Goal: Task Accomplishment & Management: Use online tool/utility

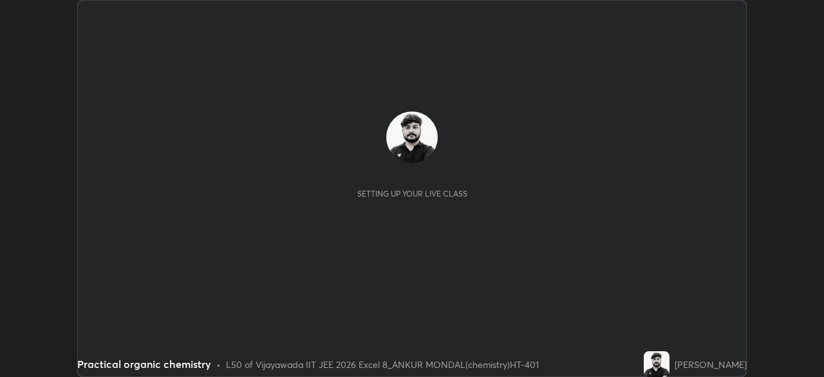
scroll to position [377, 823]
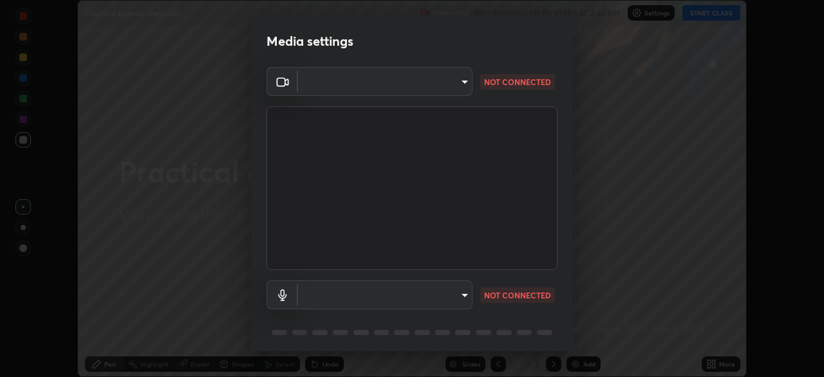
type input "95b0dbfd724da57dcd49a00bd4445ce317b6254999b582a4fc0dd394a30eb51d"
type input "default"
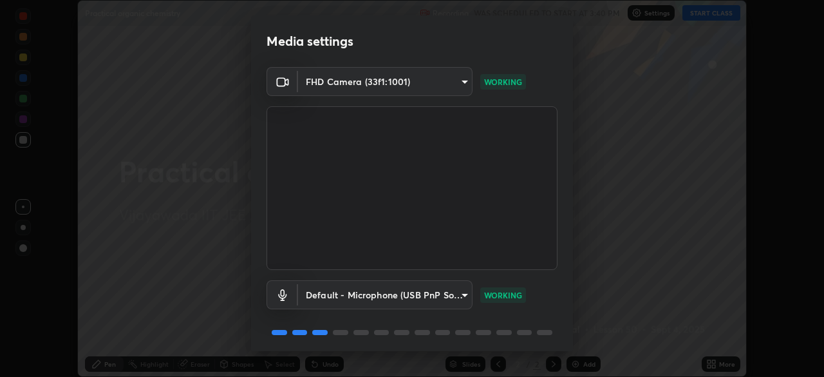
scroll to position [46, 0]
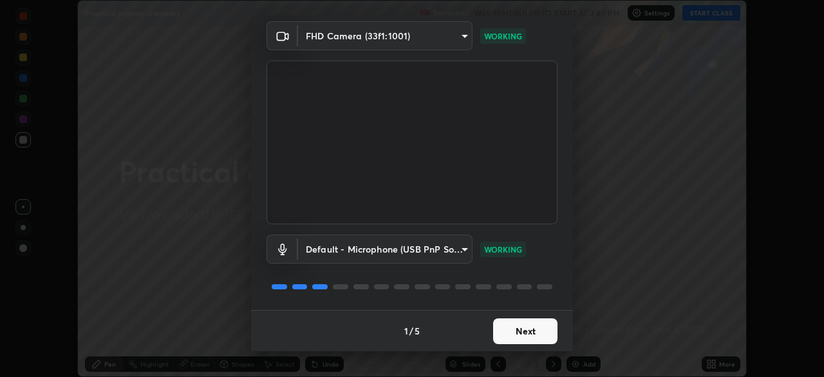
click at [514, 331] on button "Next" at bounding box center [525, 331] width 64 height 26
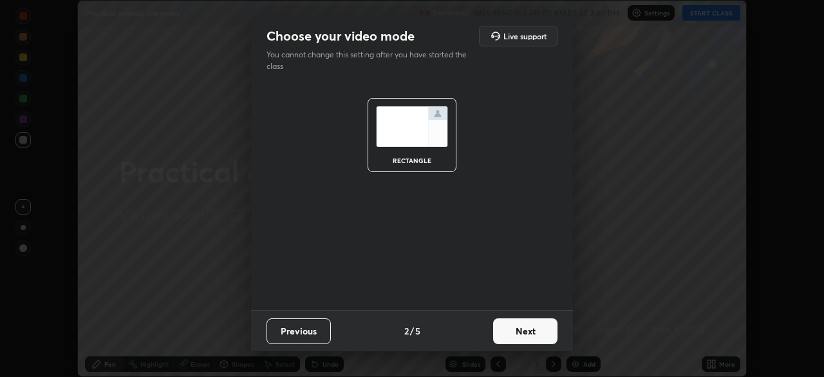
click at [518, 334] on button "Next" at bounding box center [525, 331] width 64 height 26
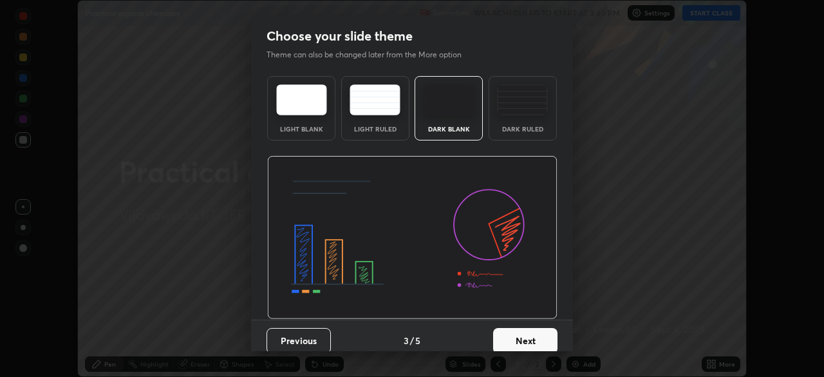
click at [516, 331] on button "Next" at bounding box center [525, 341] width 64 height 26
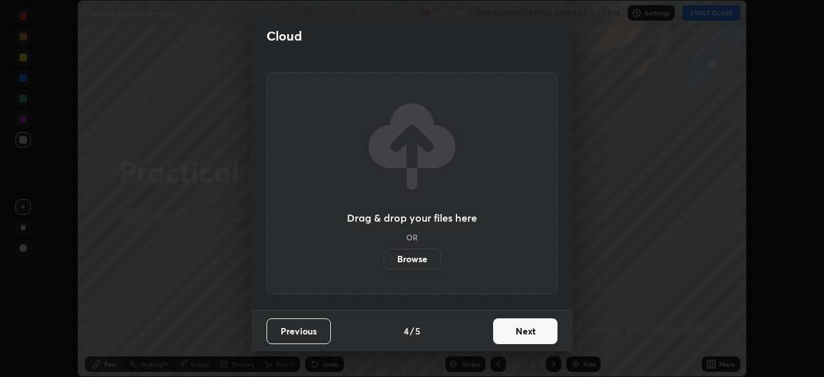
click at [516, 331] on button "Next" at bounding box center [525, 331] width 64 height 26
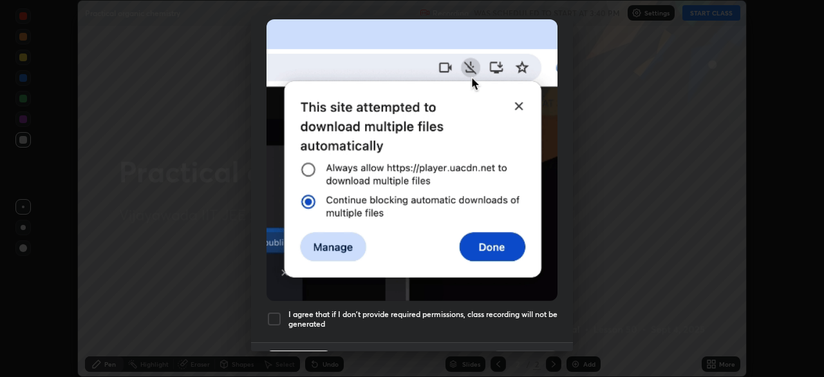
scroll to position [308, 0]
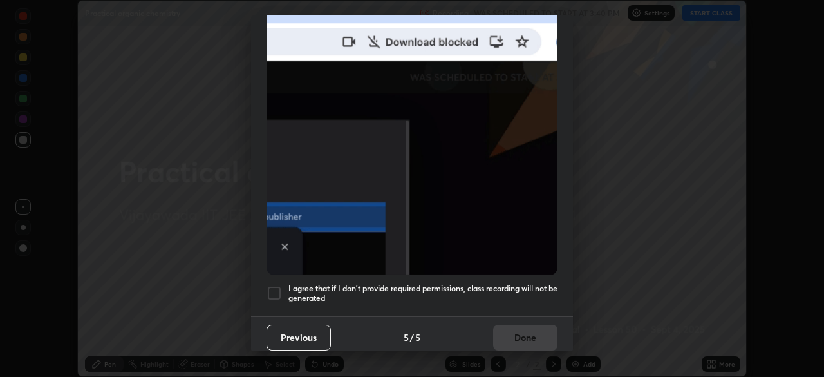
click at [270, 290] on div at bounding box center [273, 292] width 15 height 15
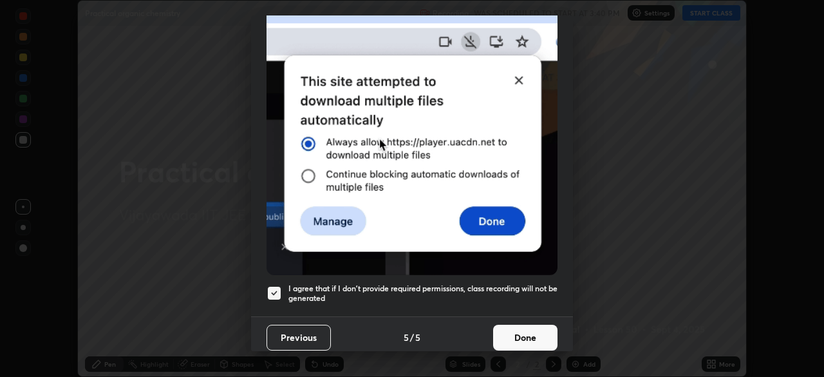
click at [508, 326] on button "Done" at bounding box center [525, 337] width 64 height 26
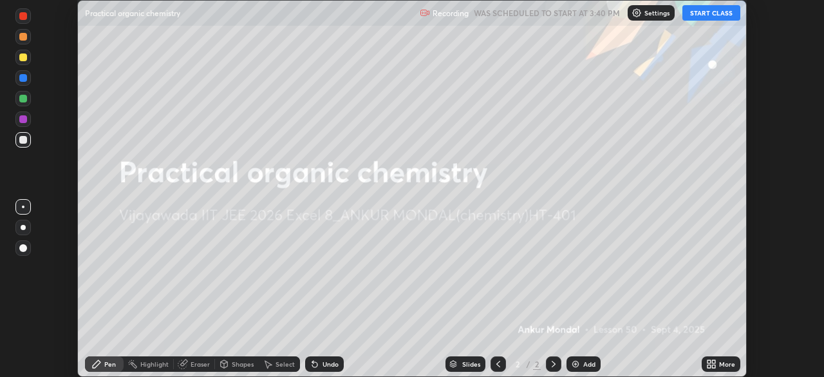
click at [705, 13] on button "START CLASS" at bounding box center [711, 12] width 58 height 15
